Goal: Task Accomplishment & Management: Use online tool/utility

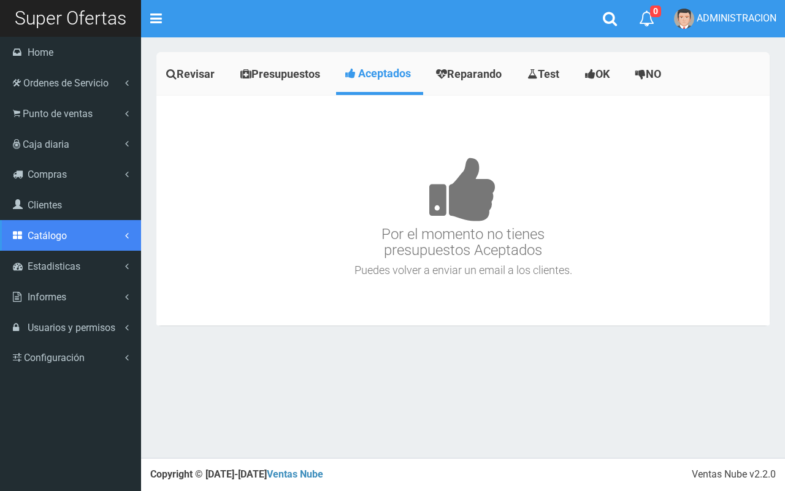
click at [65, 236] on span "Catálogo" at bounding box center [47, 236] width 39 height 12
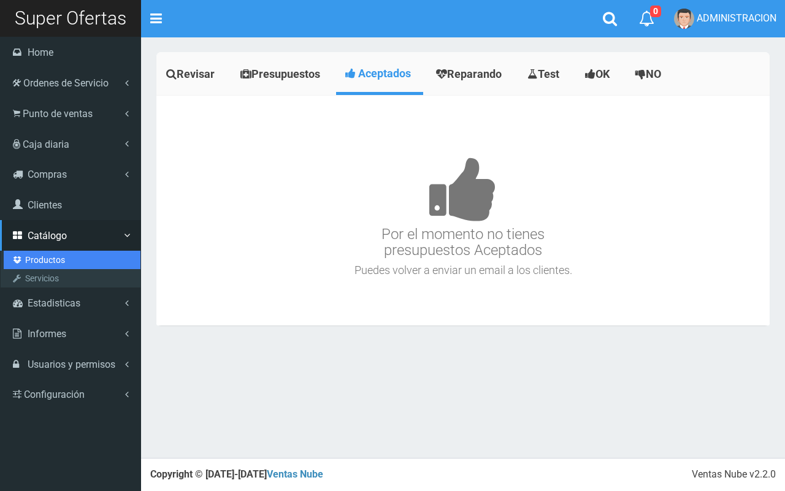
click at [52, 259] on link "Productos" at bounding box center [72, 260] width 137 height 18
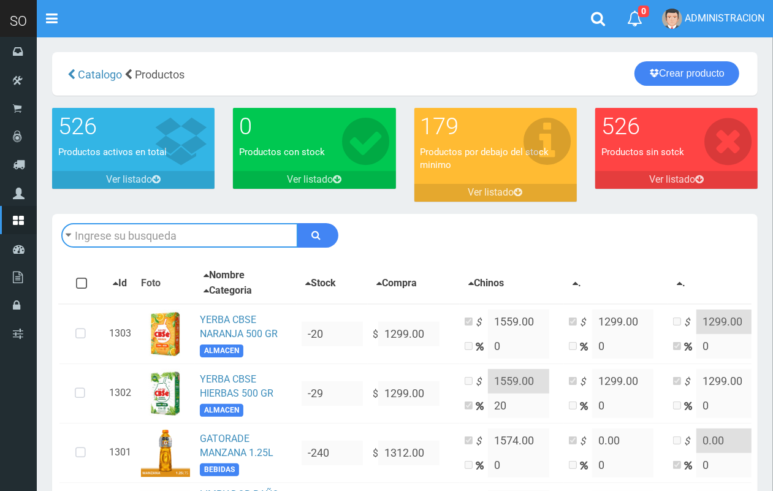
click at [188, 237] on input "text" at bounding box center [179, 235] width 237 height 25
type input "p"
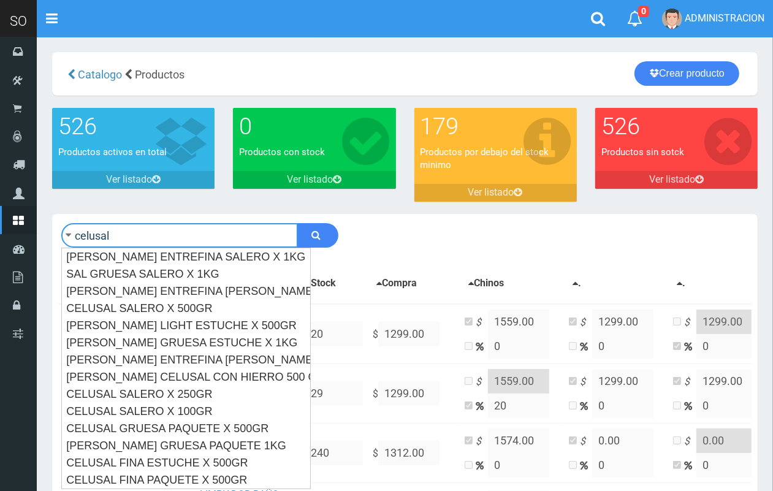
type input "celusal"
click at [297, 223] on button "submit" at bounding box center [317, 235] width 41 height 25
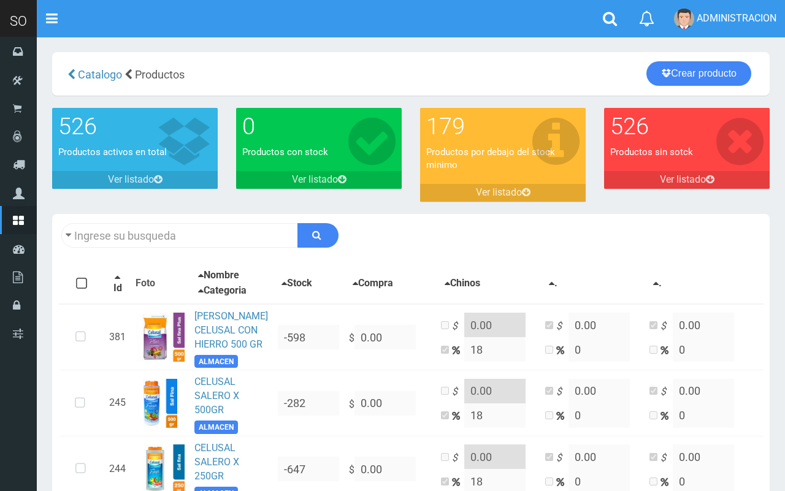
type input "celusal"
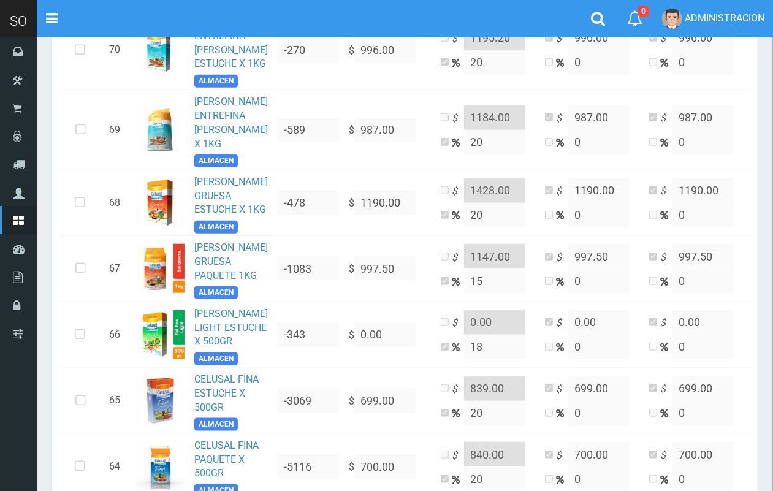
scroll to position [842, 0]
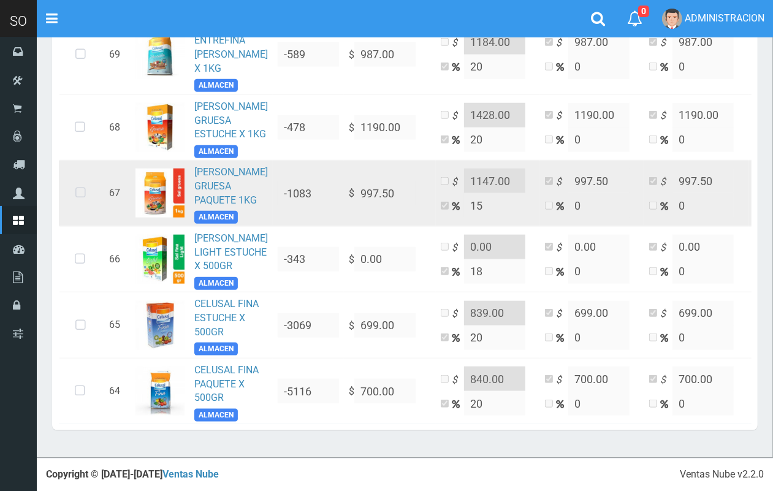
drag, startPoint x: 83, startPoint y: 298, endPoint x: 340, endPoint y: 325, distance: 258.9
click at [84, 213] on icon at bounding box center [80, 193] width 32 height 40
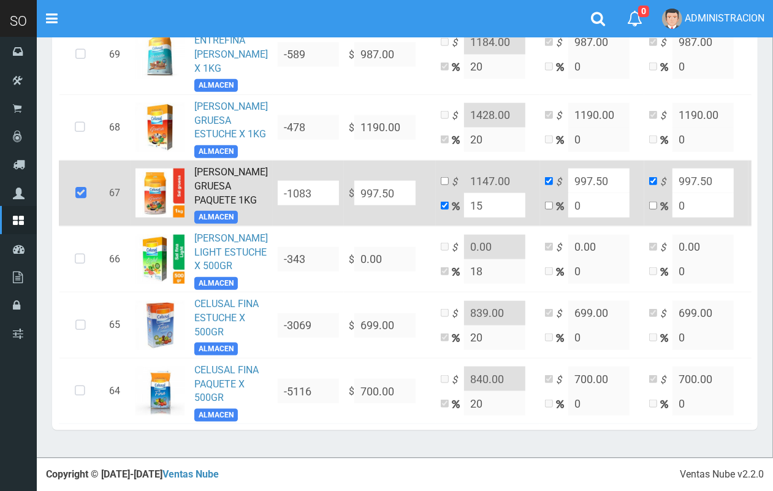
drag, startPoint x: 480, startPoint y: 307, endPoint x: 422, endPoint y: 310, distance: 57.7
click at [436, 227] on td "$ 1147.00 15" at bounding box center [488, 194] width 104 height 66
type input "2"
type input "1017.45"
type input "20"
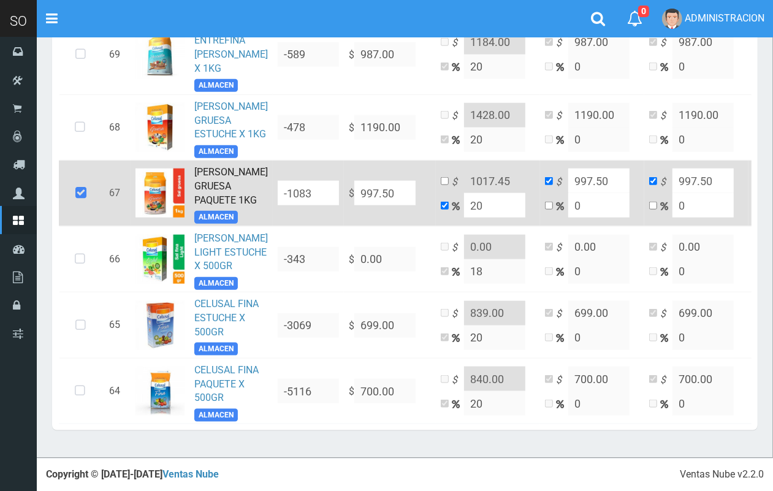
type input "1197"
drag, startPoint x: 471, startPoint y: 311, endPoint x: 415, endPoint y: 304, distance: 57.0
click at [436, 227] on td "$ 1197 20" at bounding box center [488, 194] width 104 height 66
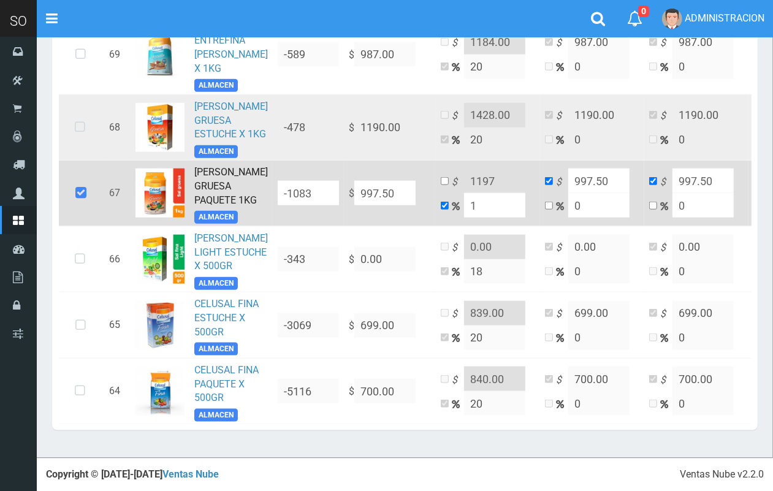
type input "15"
type input "1147.125"
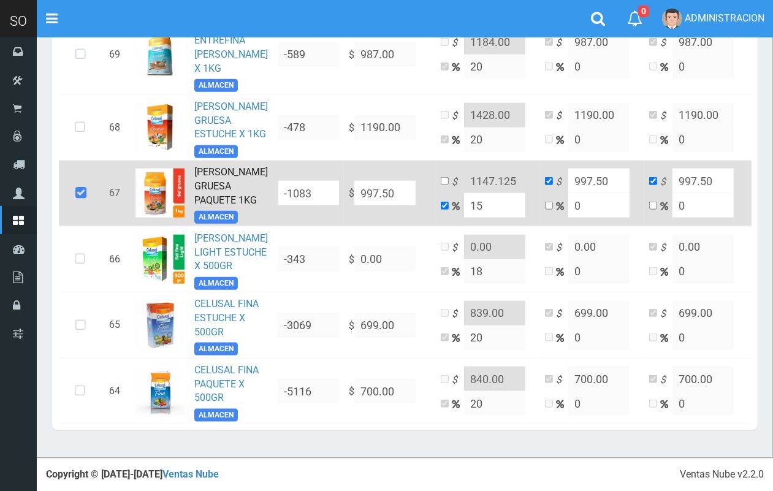
drag, startPoint x: 465, startPoint y: 313, endPoint x: 440, endPoint y: 310, distance: 24.7
click at [440, 227] on td "$ 1147.125 15" at bounding box center [488, 194] width 104 height 66
type input "2"
type input "1017.45"
type input "20"
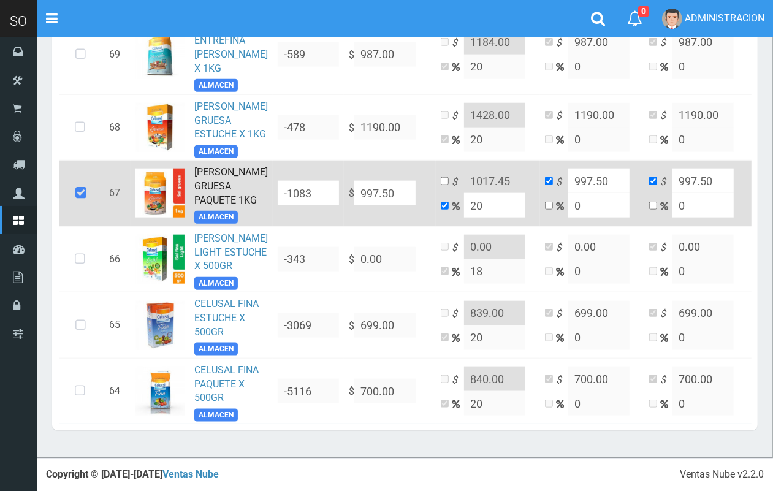
type input "1197"
type input "20"
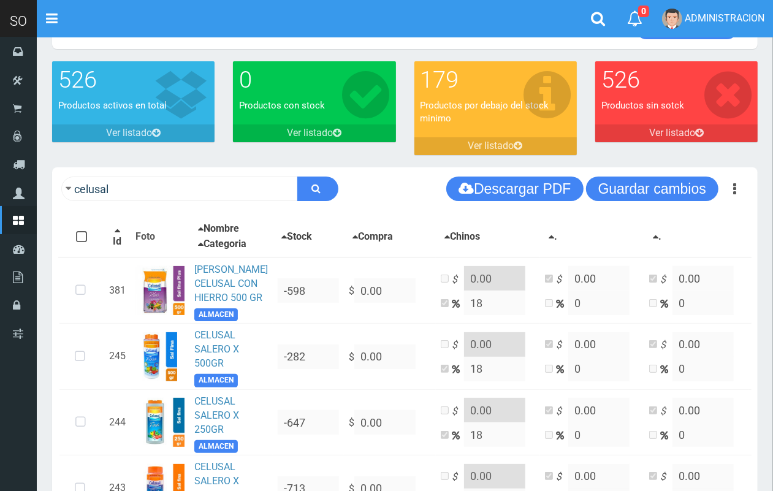
scroll to position [93, 0]
